Goal: Task Accomplishment & Management: Use online tool/utility

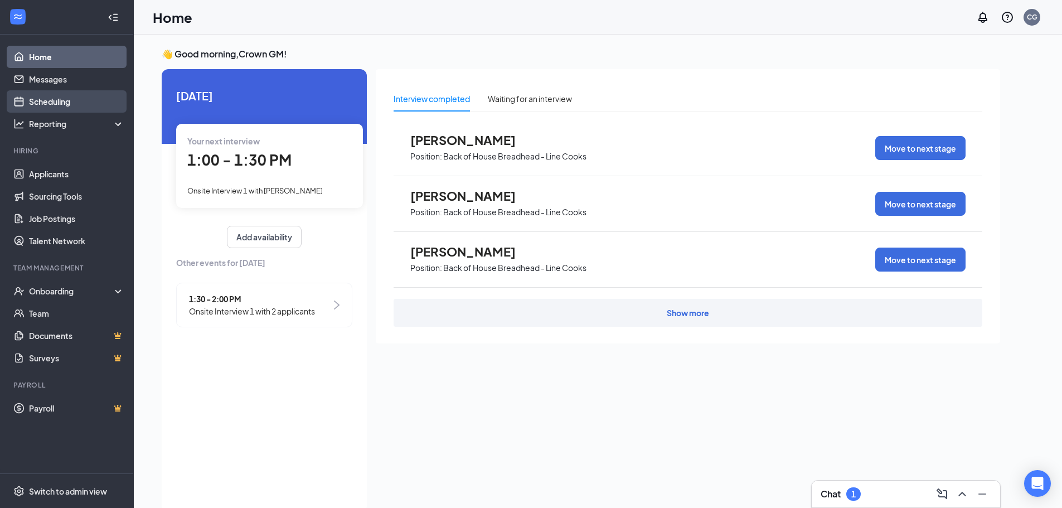
click at [65, 105] on link "Scheduling" at bounding box center [76, 101] width 95 height 22
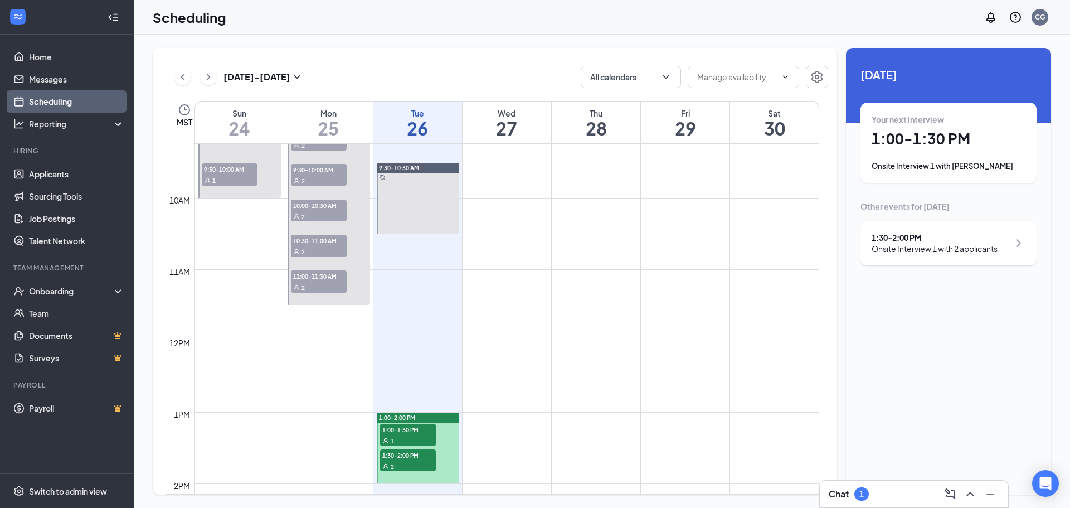
scroll to position [715, 0]
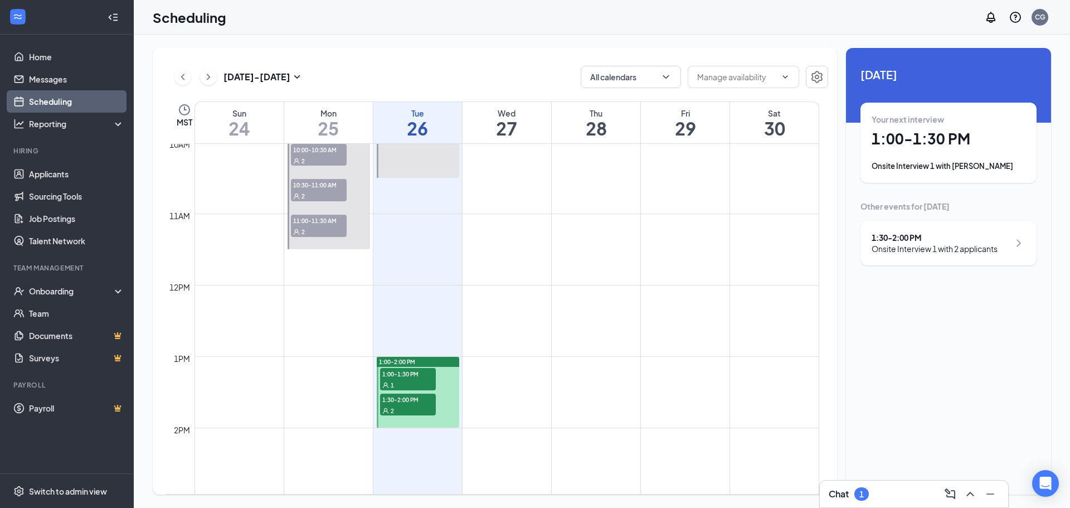
click at [897, 494] on div "Chat 1" at bounding box center [914, 494] width 171 height 18
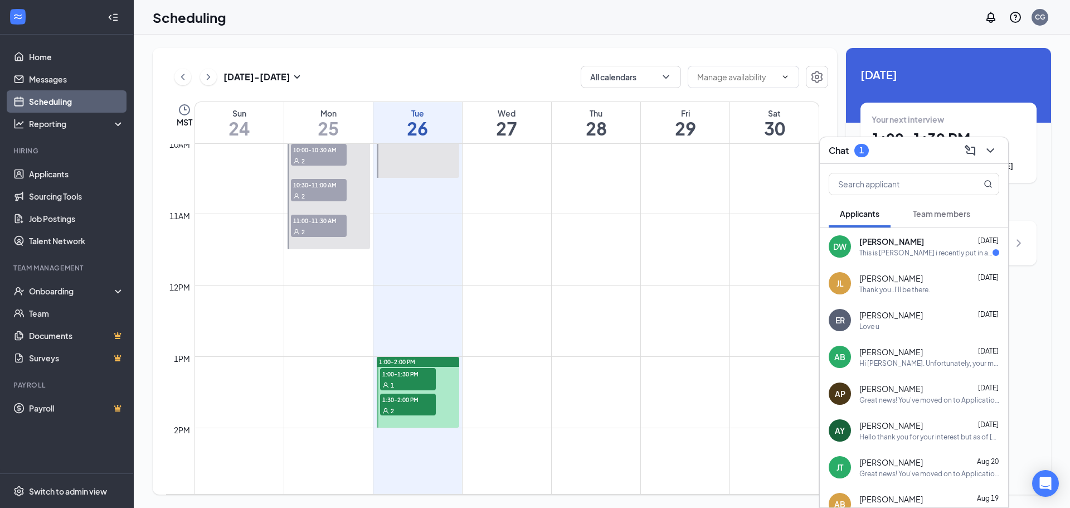
click at [408, 400] on span "1:30-2:00 PM" at bounding box center [408, 398] width 56 height 11
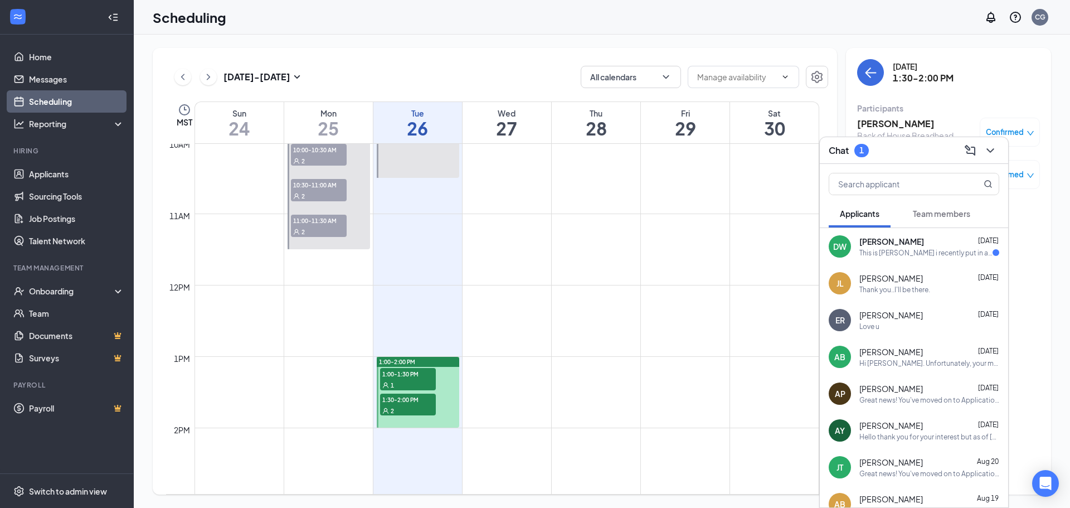
click at [906, 154] on div "Chat 1" at bounding box center [914, 150] width 171 height 17
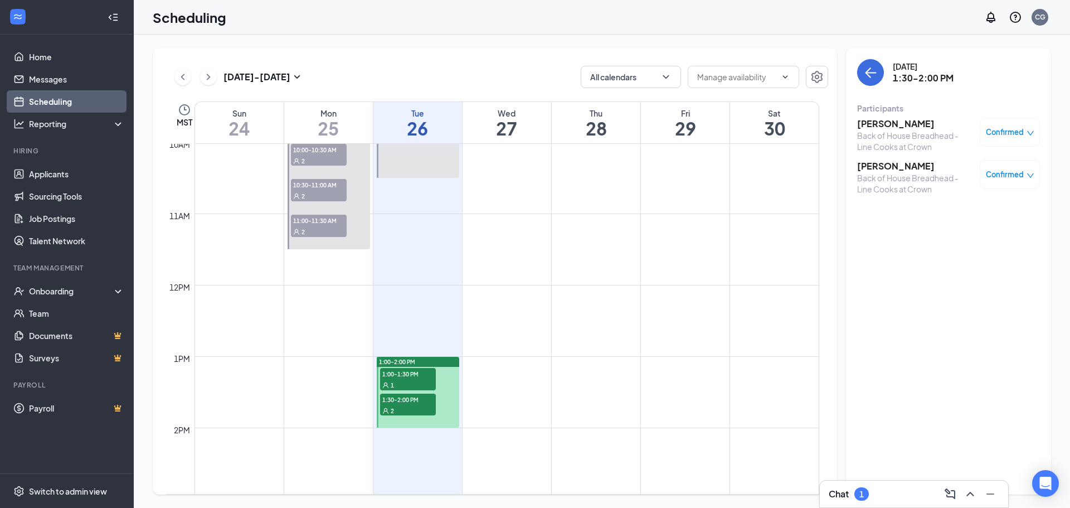
click at [902, 497] on div "Chat 1" at bounding box center [914, 494] width 171 height 18
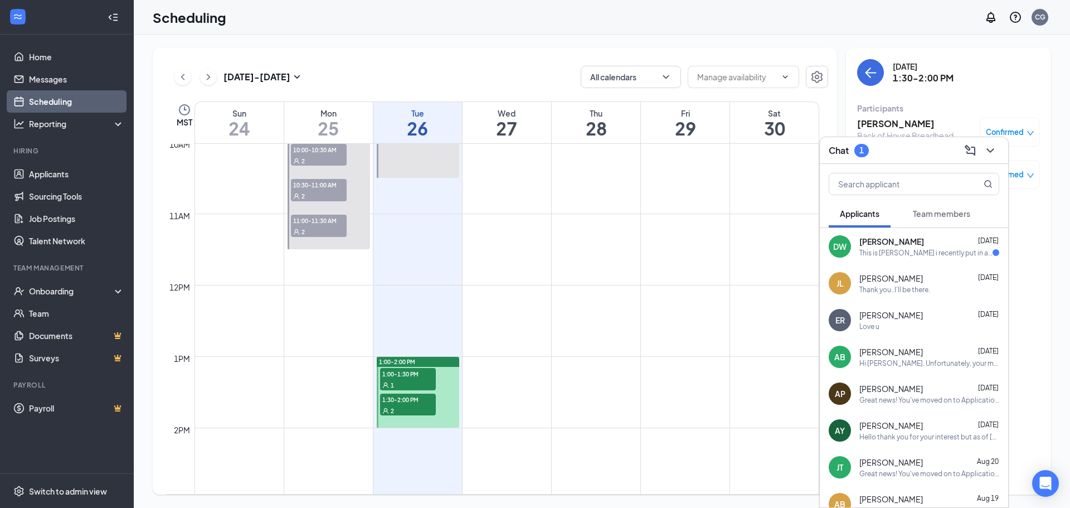
click at [880, 237] on span "[PERSON_NAME]" at bounding box center [891, 241] width 65 height 11
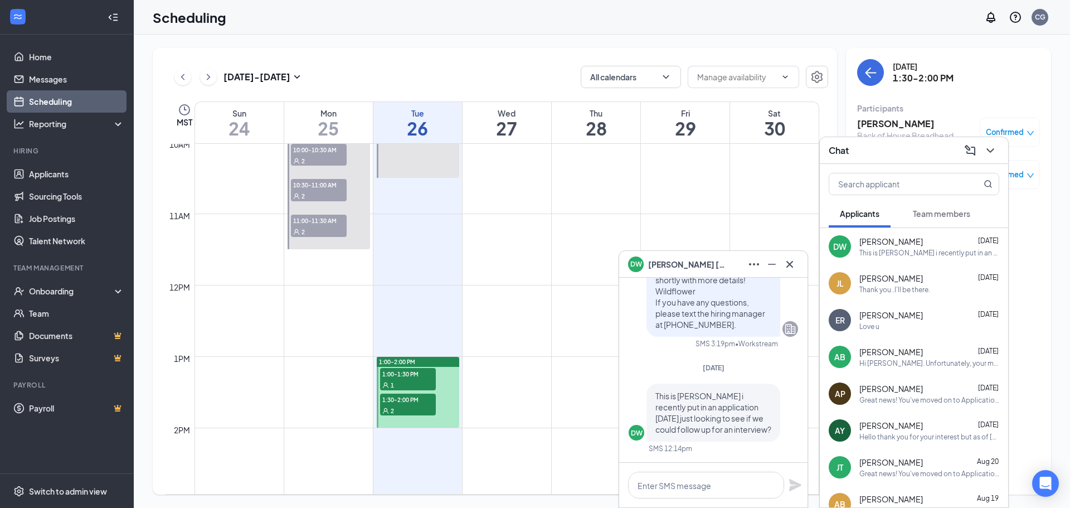
click at [904, 155] on div "Chat" at bounding box center [914, 150] width 171 height 17
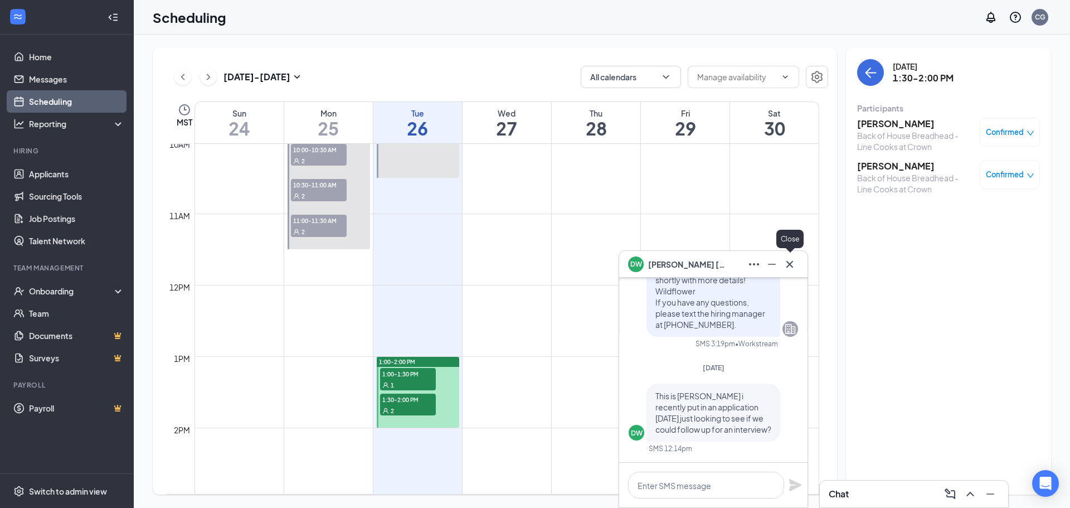
click at [791, 264] on icon "Cross" at bounding box center [789, 263] width 13 height 13
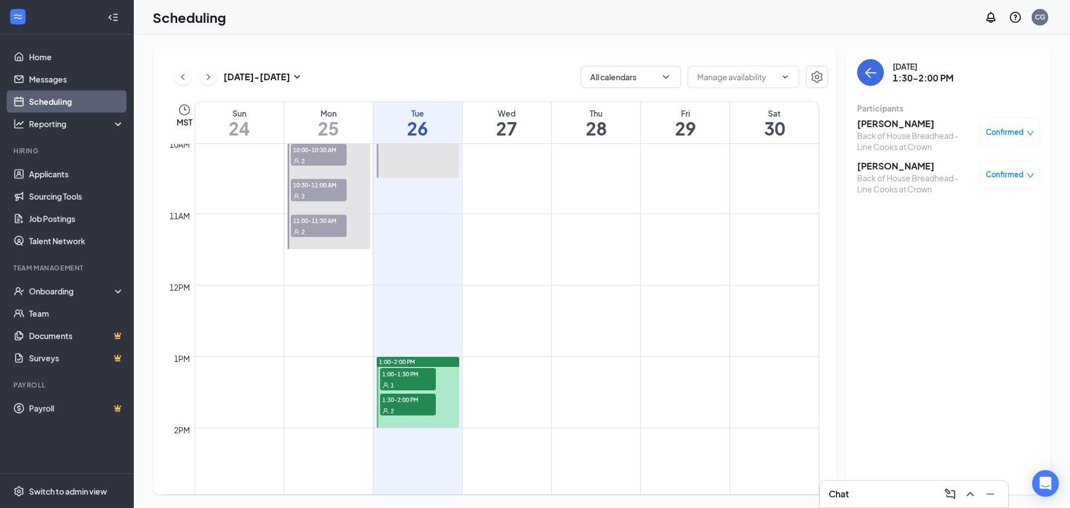
click at [421, 375] on span "1:00-1:30 PM" at bounding box center [408, 373] width 56 height 11
click at [1031, 134] on icon "down" at bounding box center [1030, 133] width 7 height 4
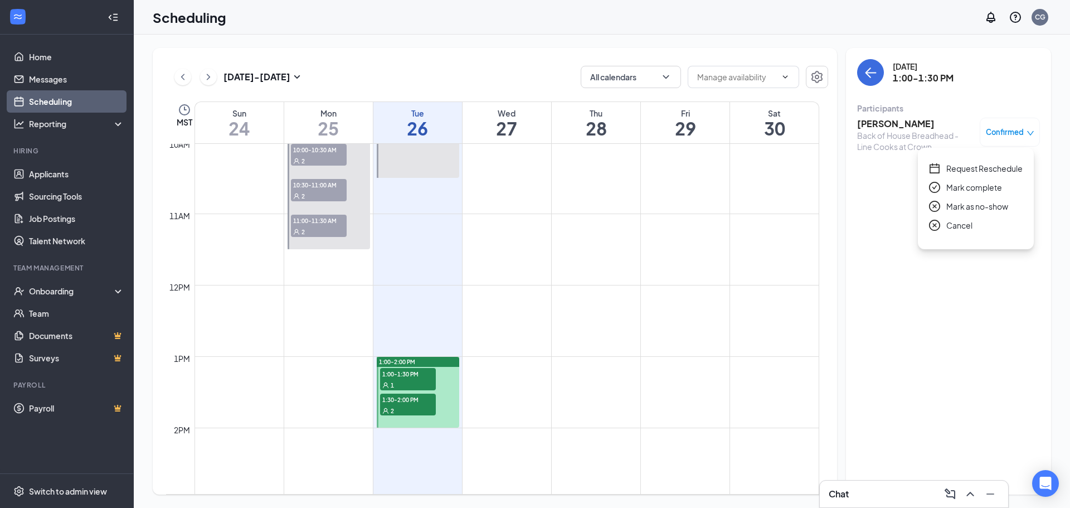
click at [963, 227] on span "Cancel" at bounding box center [959, 225] width 26 height 12
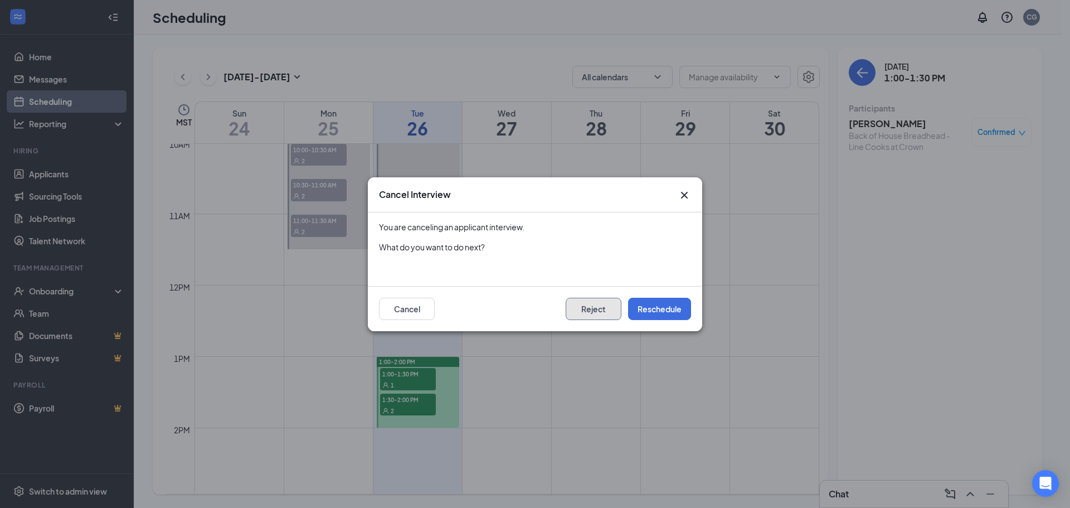
click at [606, 309] on button "Reject" at bounding box center [594, 309] width 56 height 22
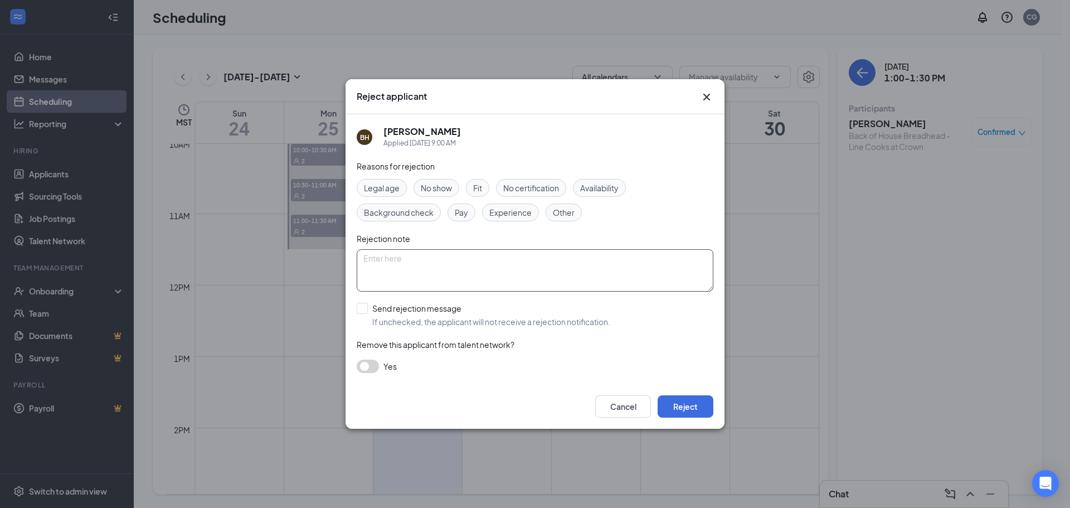
click at [439, 266] on textarea at bounding box center [535, 270] width 357 height 42
click at [614, 261] on textarea "Thank you for your interest, the position here is no longer available." at bounding box center [535, 270] width 357 height 42
type textarea "Thank you for your interest, the position here is no longer available."
click at [365, 310] on input "Send rejection message If unchecked, the applicant will not receive a rejection…" at bounding box center [484, 315] width 254 height 25
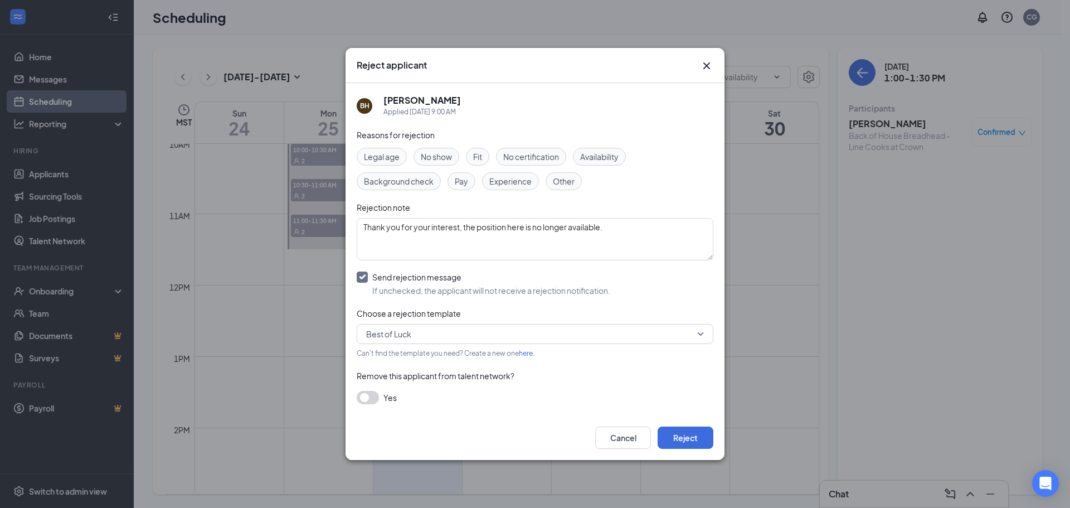
click at [361, 277] on input "Send rejection message If unchecked, the applicant will not receive a rejection…" at bounding box center [484, 283] width 254 height 25
checkbox input "false"
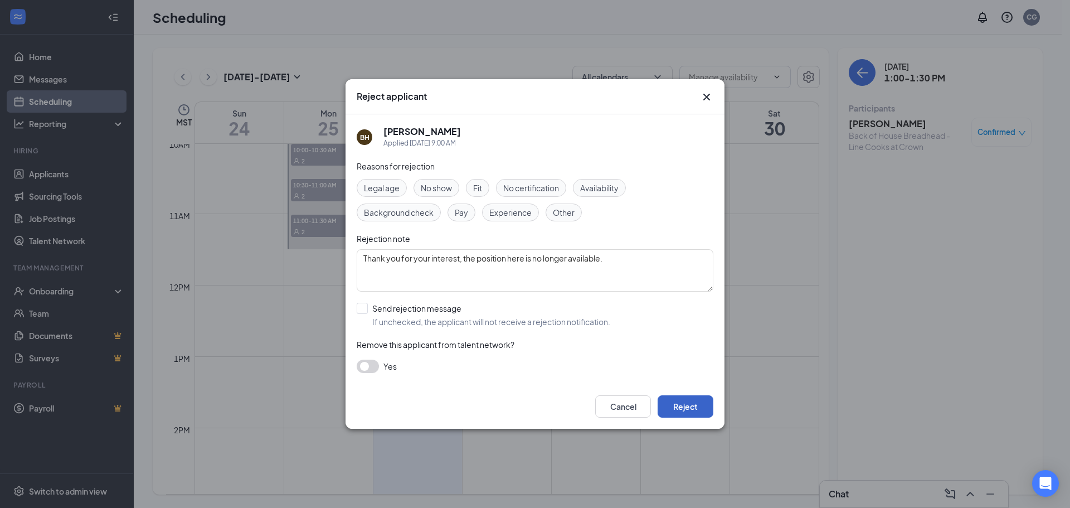
click at [693, 409] on button "Reject" at bounding box center [686, 406] width 56 height 22
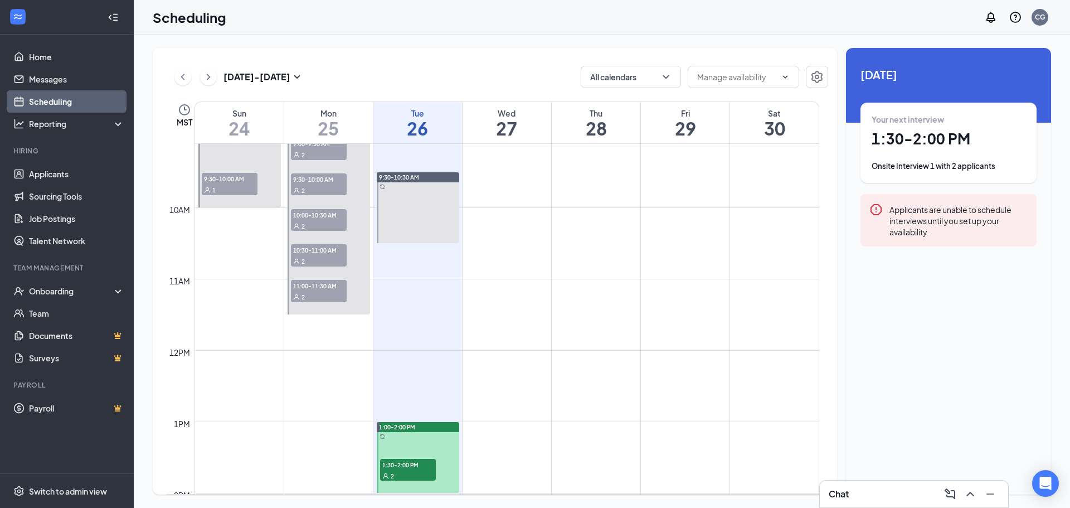
scroll to position [436, 0]
